Goal: Information Seeking & Learning: Learn about a topic

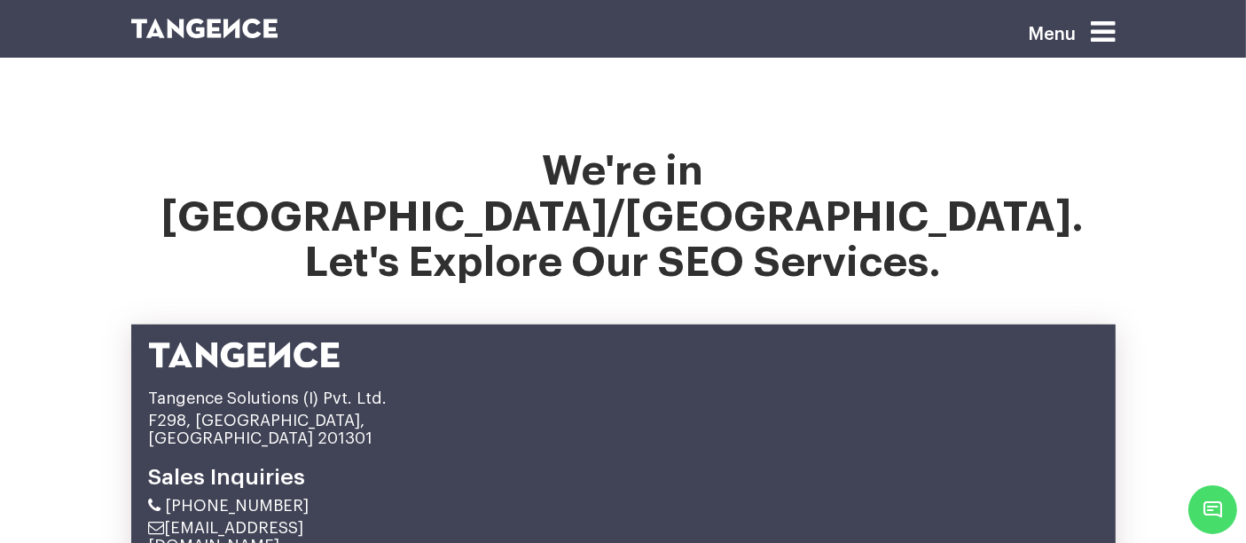
click at [1109, 40] on icon at bounding box center [1103, 32] width 24 height 28
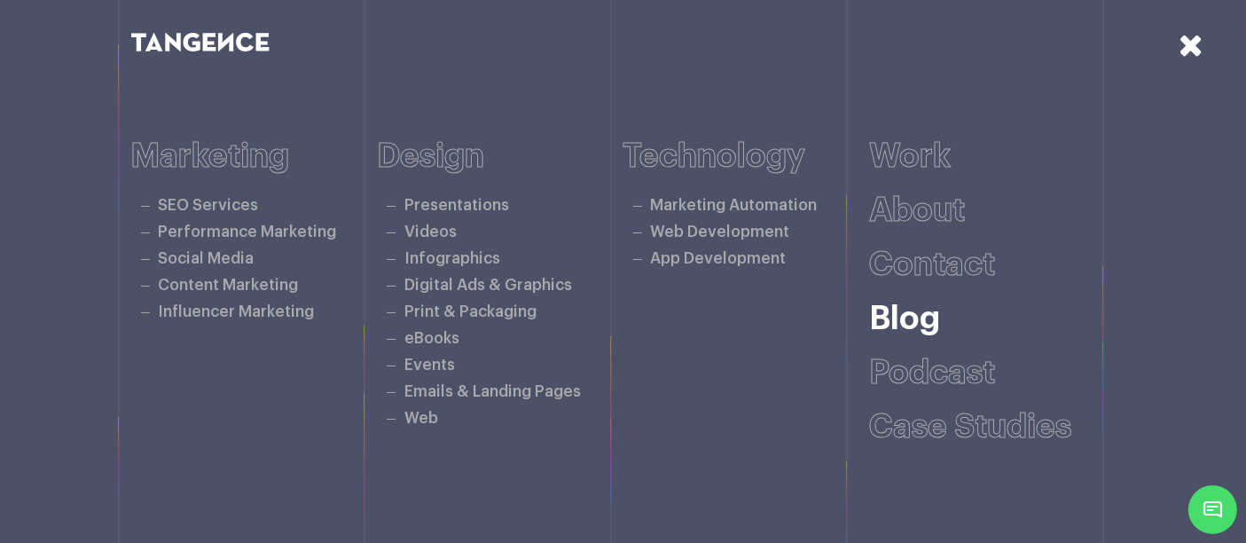
click at [921, 327] on link "Blog" at bounding box center [904, 318] width 71 height 33
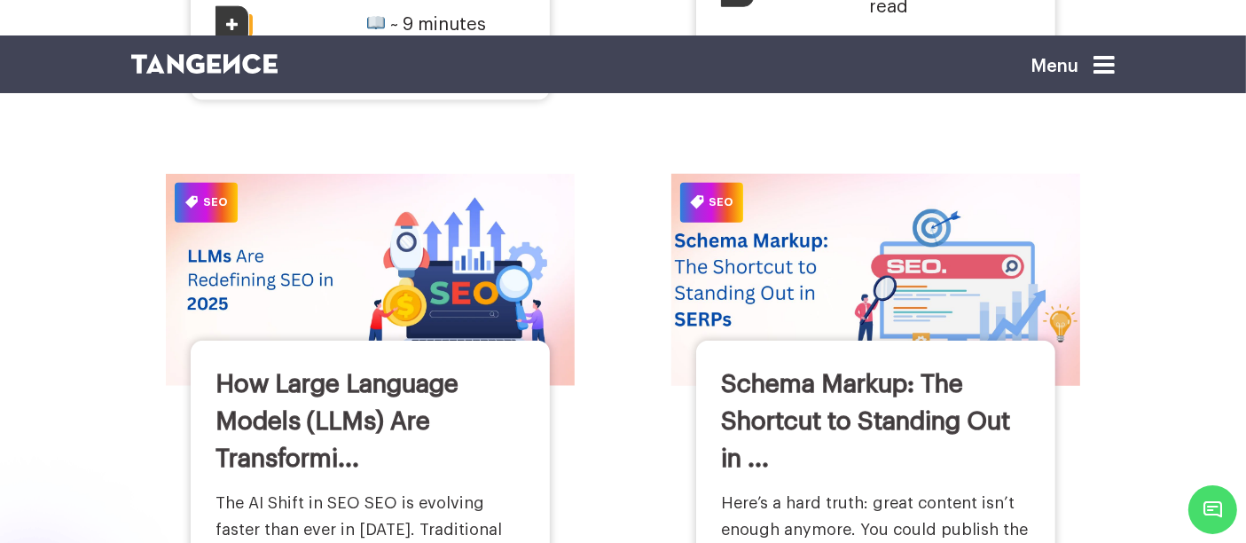
scroll to position [2054, 0]
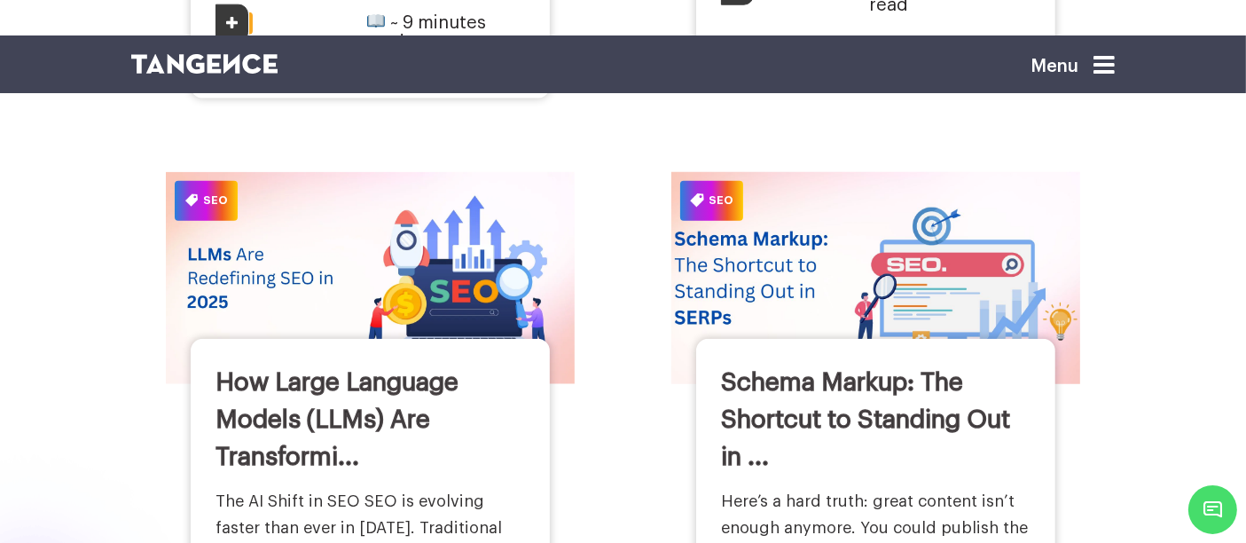
click at [742, 221] on img at bounding box center [875, 277] width 449 height 233
